Goal: Check status: Verify the current state of an ongoing process or item

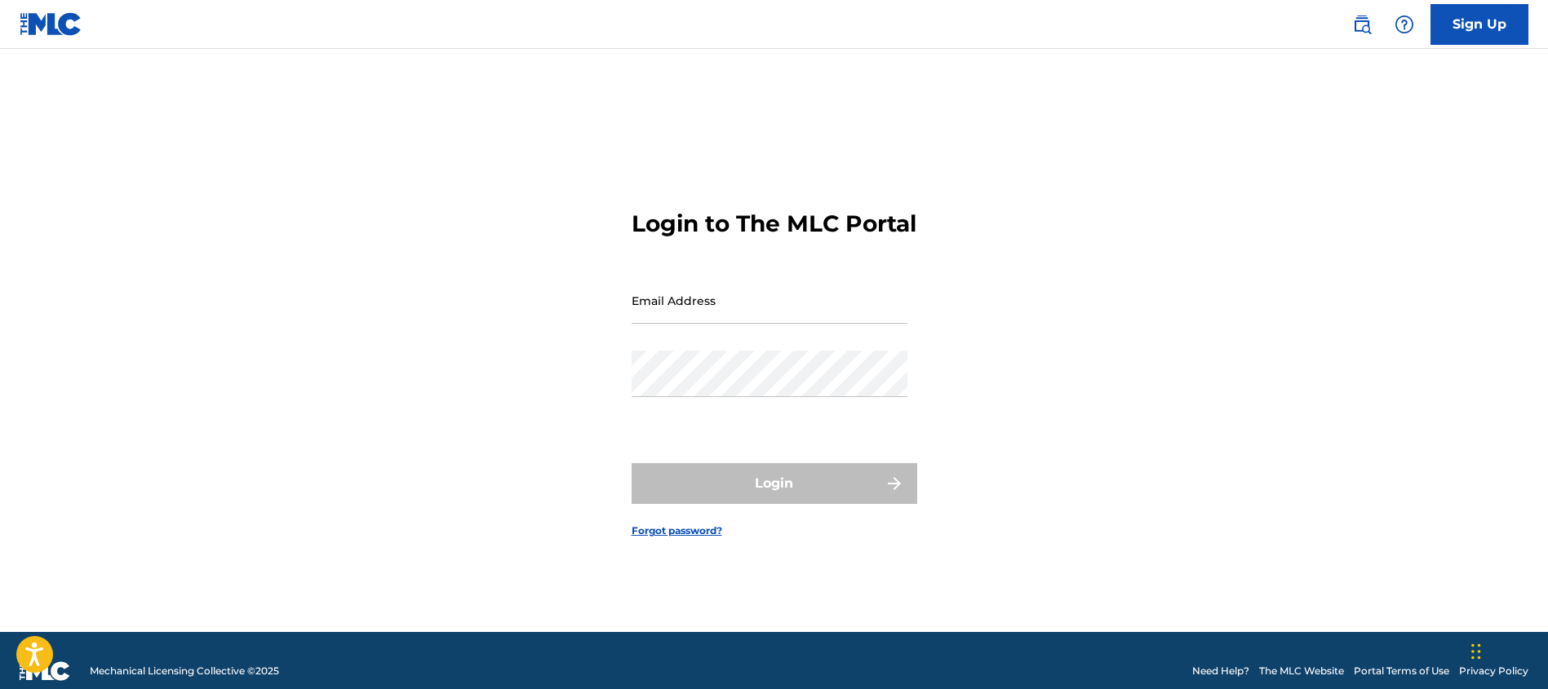
click at [695, 342] on div "Email Address" at bounding box center [770, 313] width 276 height 73
click at [695, 324] on input "Email Address" at bounding box center [770, 300] width 276 height 47
type input "[EMAIL_ADDRESS][DOMAIN_NAME]"
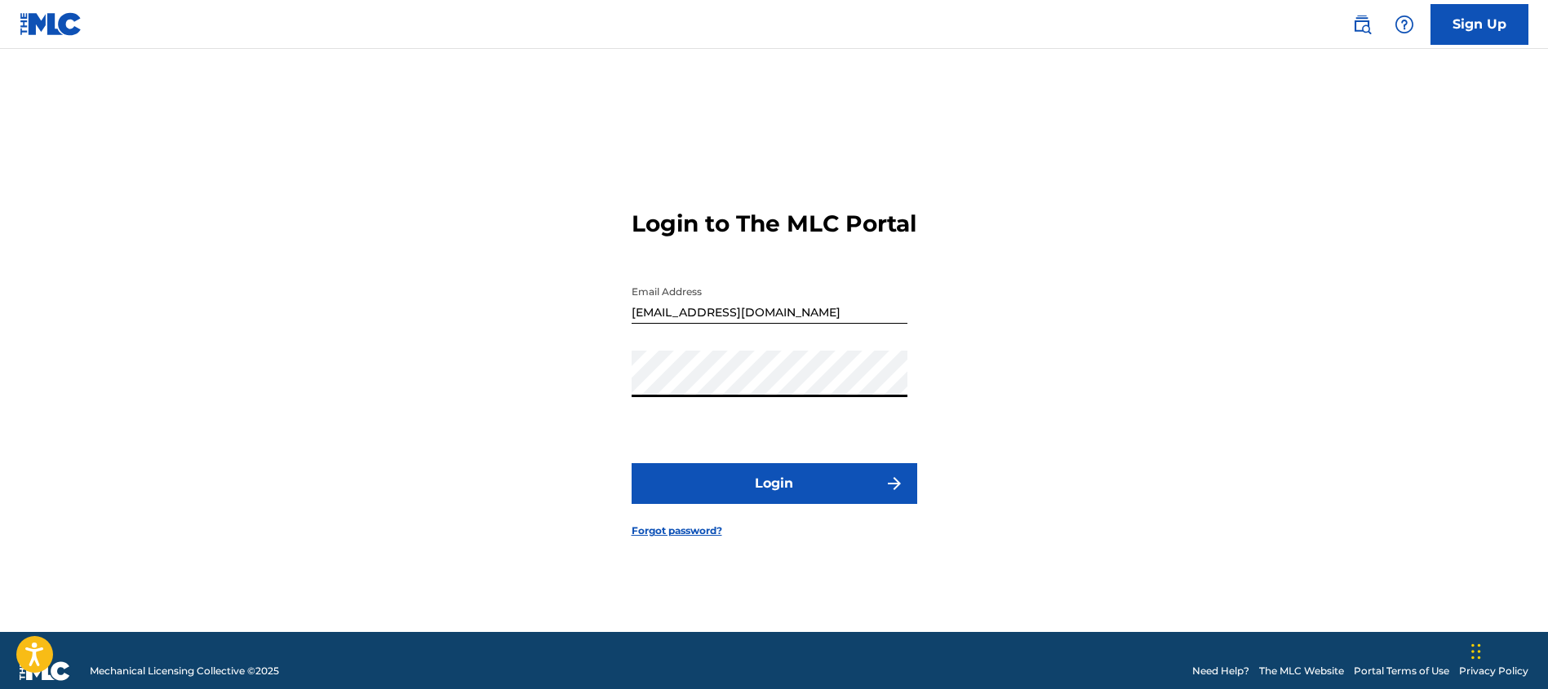
click at [794, 494] on button "Login" at bounding box center [775, 483] width 286 height 41
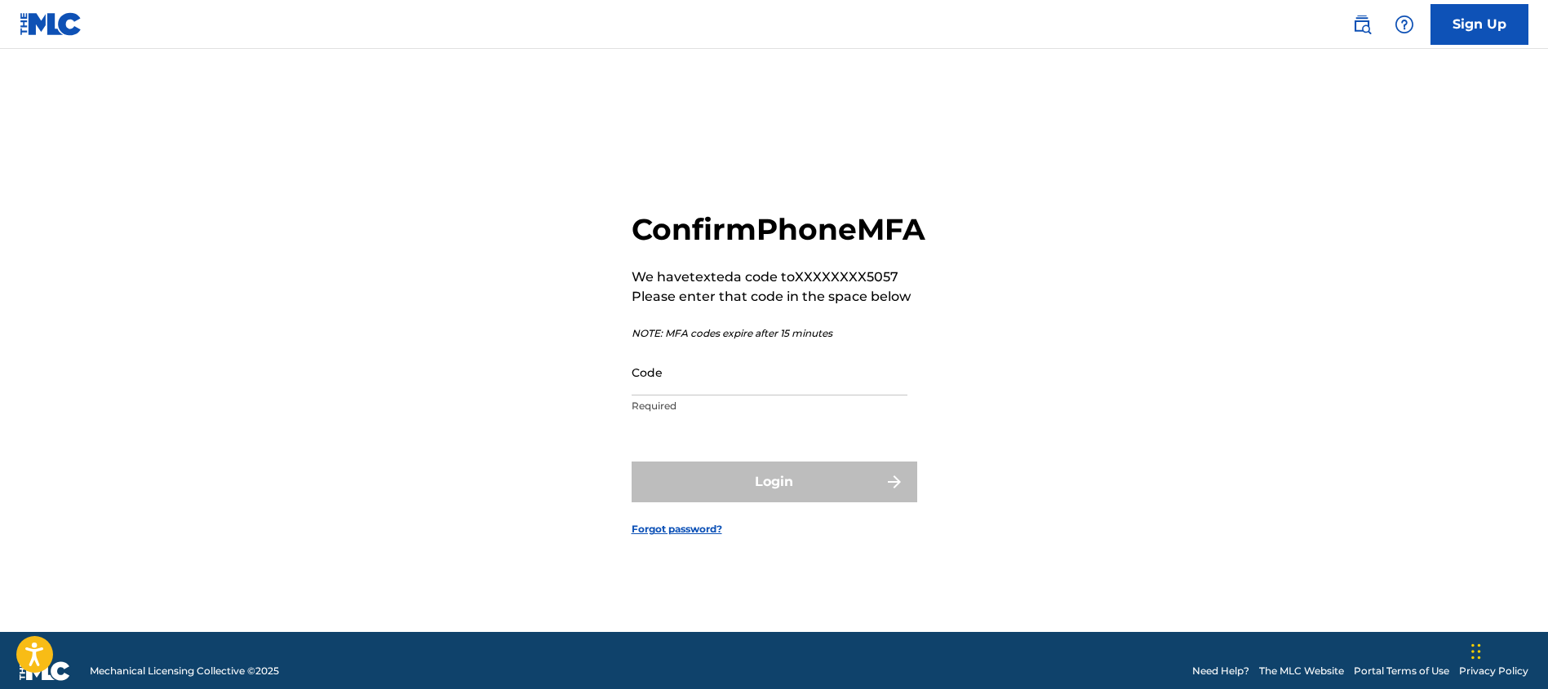
click at [748, 396] on input "Code" at bounding box center [770, 372] width 276 height 47
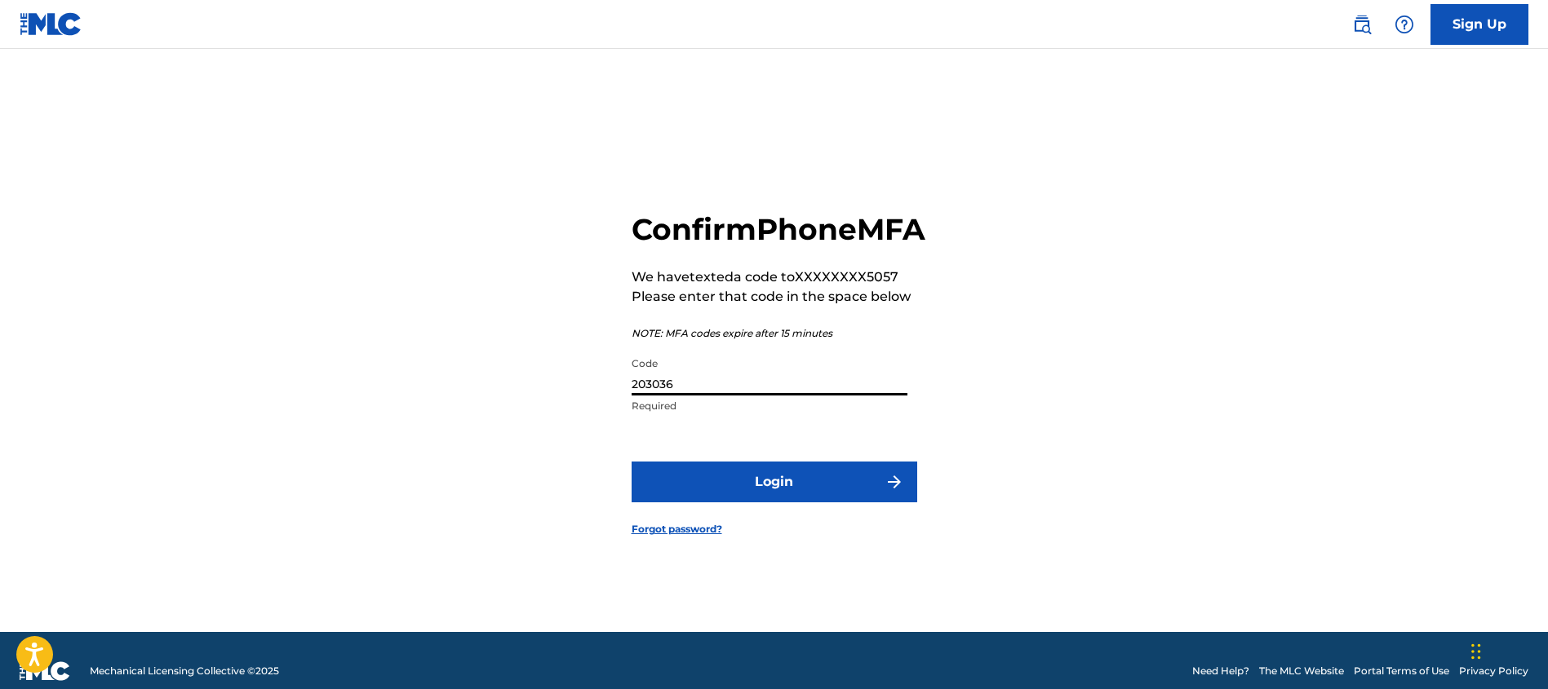
type input "203036"
click at [788, 490] on button "Login" at bounding box center [775, 482] width 286 height 41
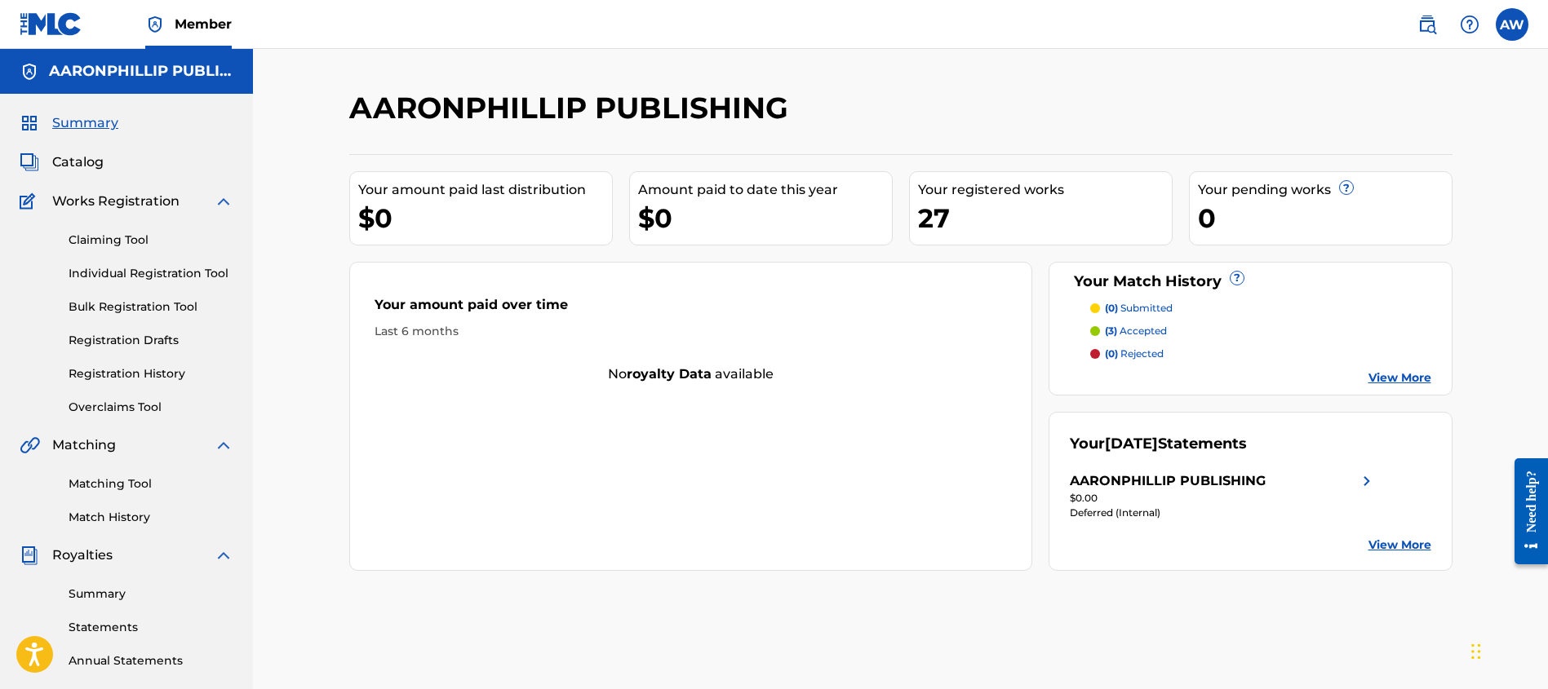
click at [992, 207] on div "27" at bounding box center [1045, 218] width 254 height 37
click at [1270, 185] on div "Your pending works ?" at bounding box center [1325, 190] width 254 height 20
click at [124, 375] on link "Registration History" at bounding box center [151, 374] width 165 height 17
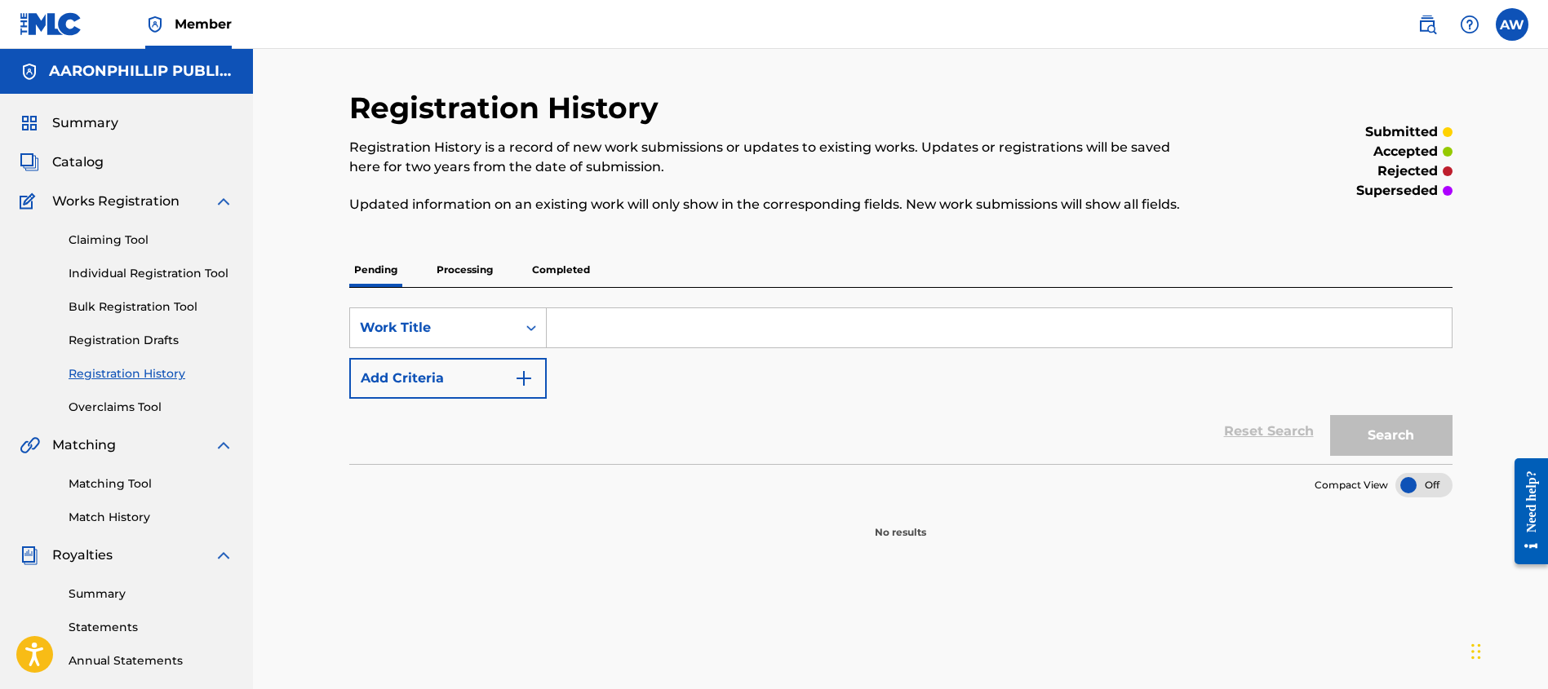
click at [463, 269] on p "Processing" at bounding box center [465, 270] width 66 height 34
click at [543, 264] on p "Completed" at bounding box center [561, 270] width 68 height 34
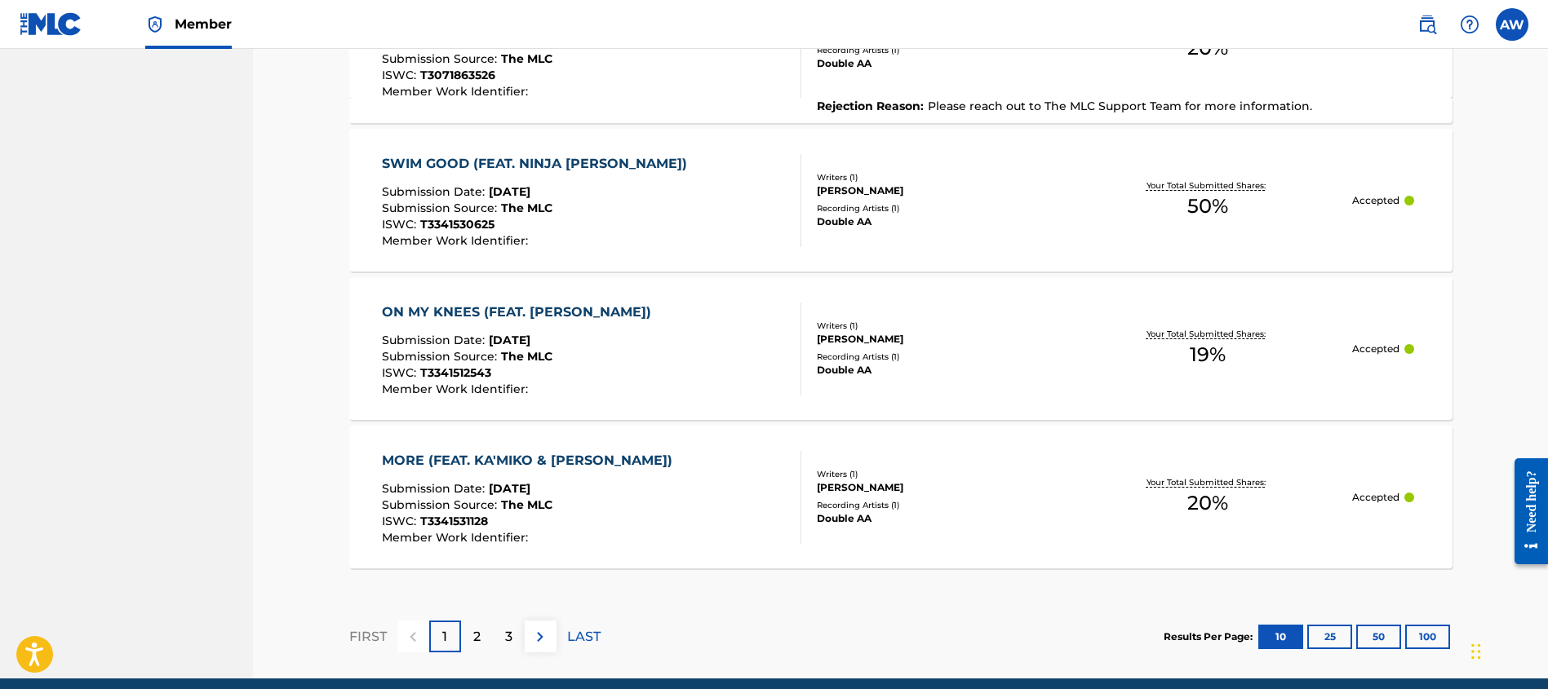
scroll to position [1487, 0]
click at [1329, 630] on button "25" at bounding box center [1329, 637] width 45 height 24
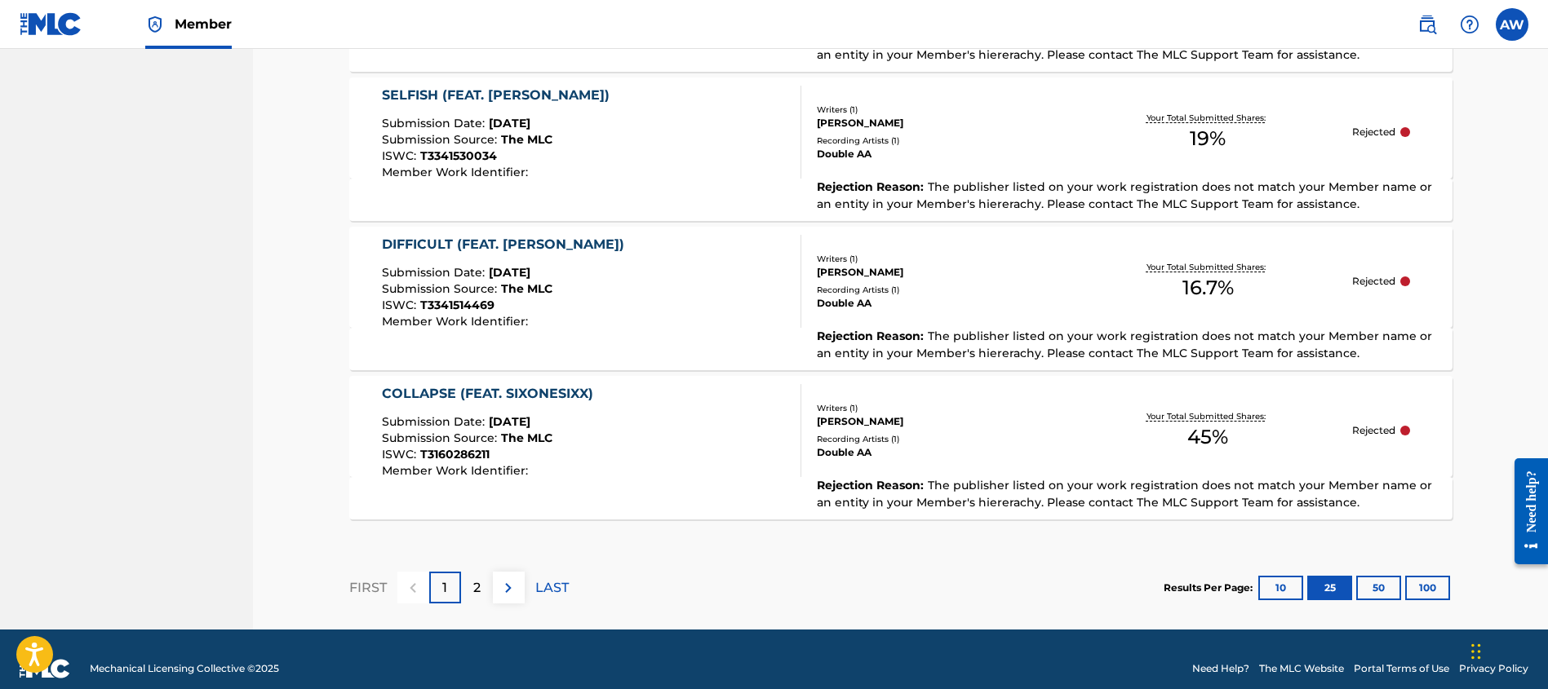
scroll to position [3772, 0]
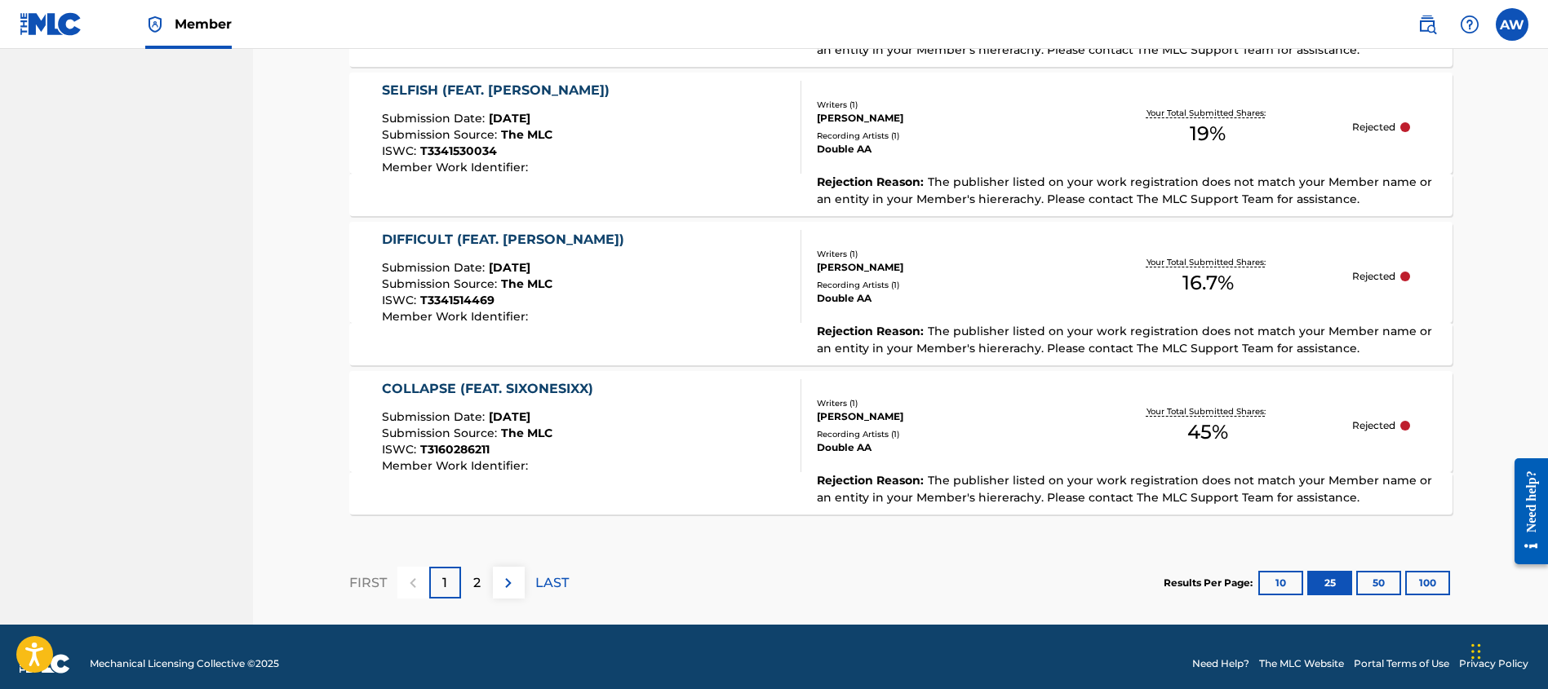
click at [478, 580] on p "2" at bounding box center [476, 584] width 7 height 20
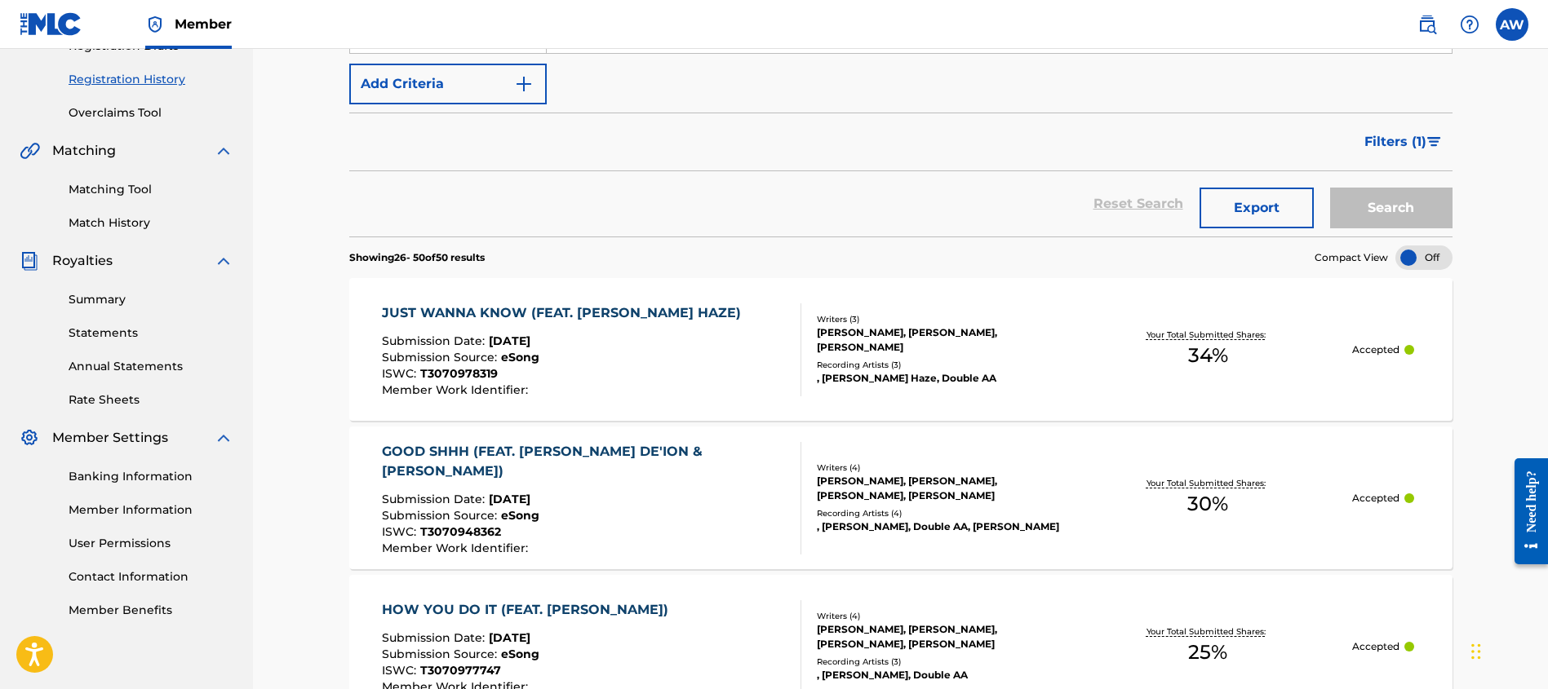
scroll to position [197, 0]
